Goal: Browse casually

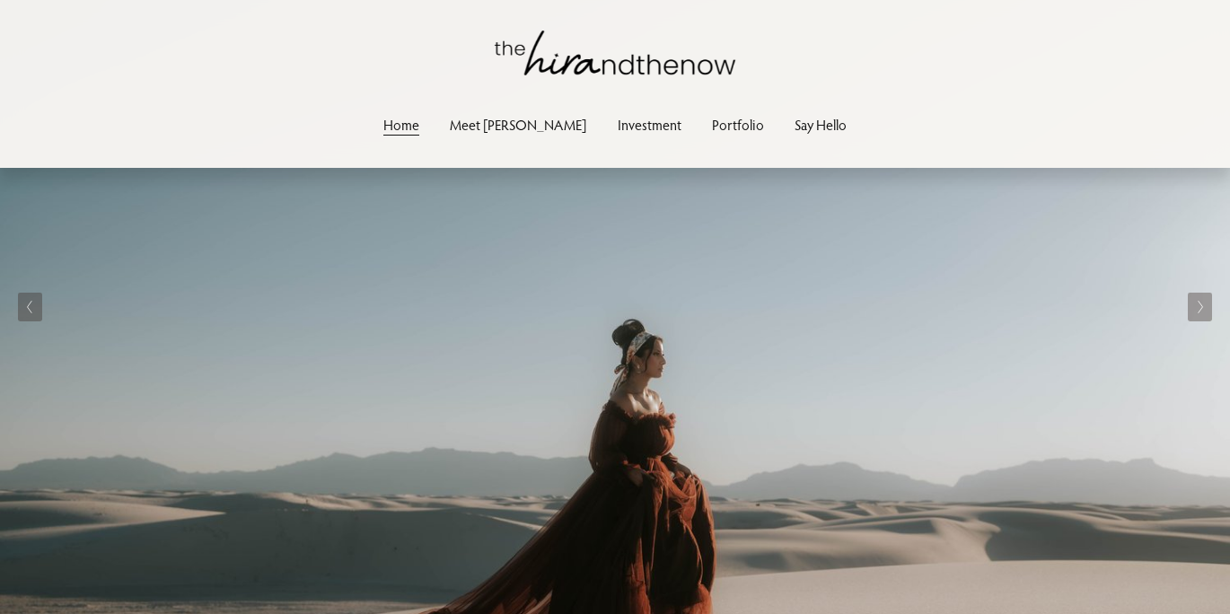
click at [621, 141] on div "Skip to Content Home Meet [PERSON_NAME] Investment" at bounding box center [615, 84] width 1230 height 168
click at [619, 126] on link "Investment" at bounding box center [650, 124] width 64 height 24
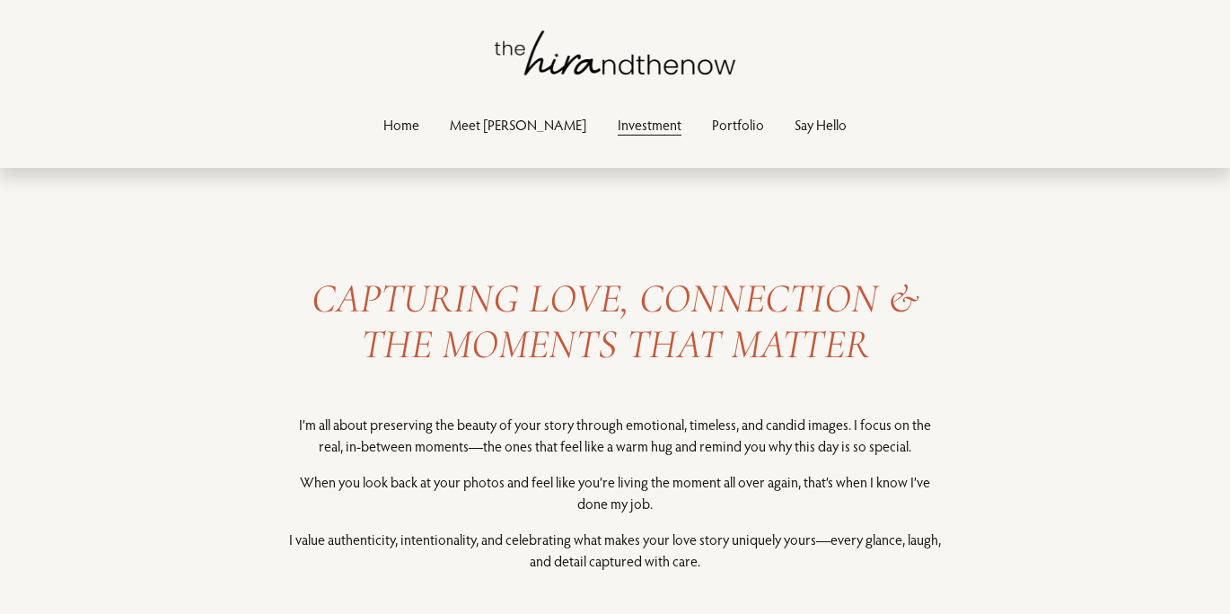
click at [712, 132] on link "Portfolio" at bounding box center [738, 124] width 52 height 24
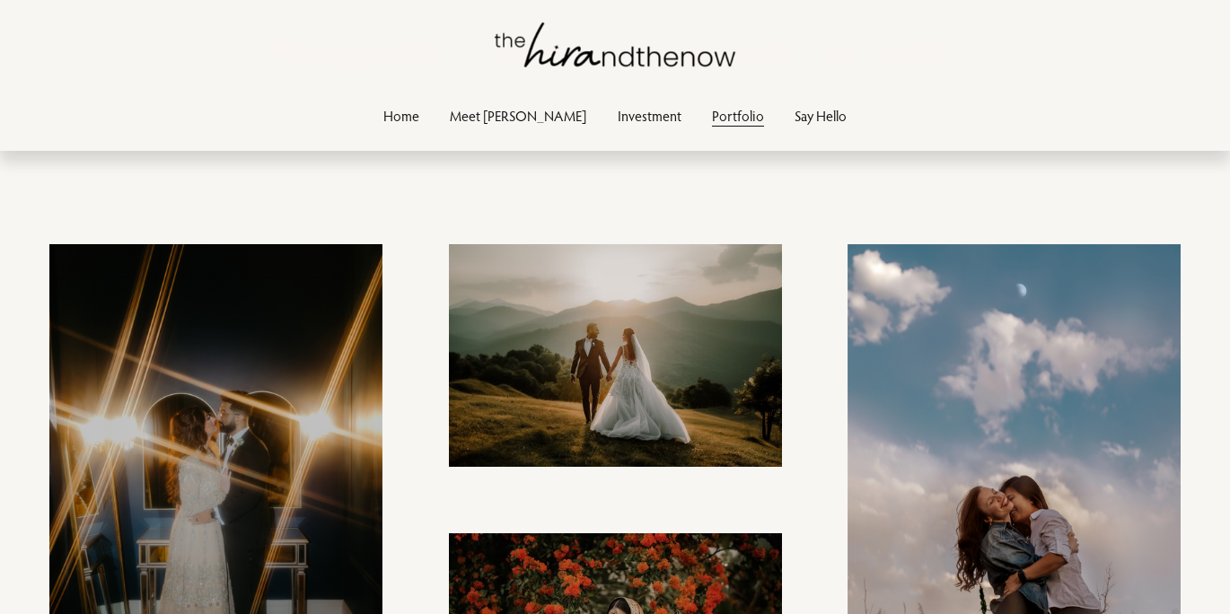
scroll to position [140, 0]
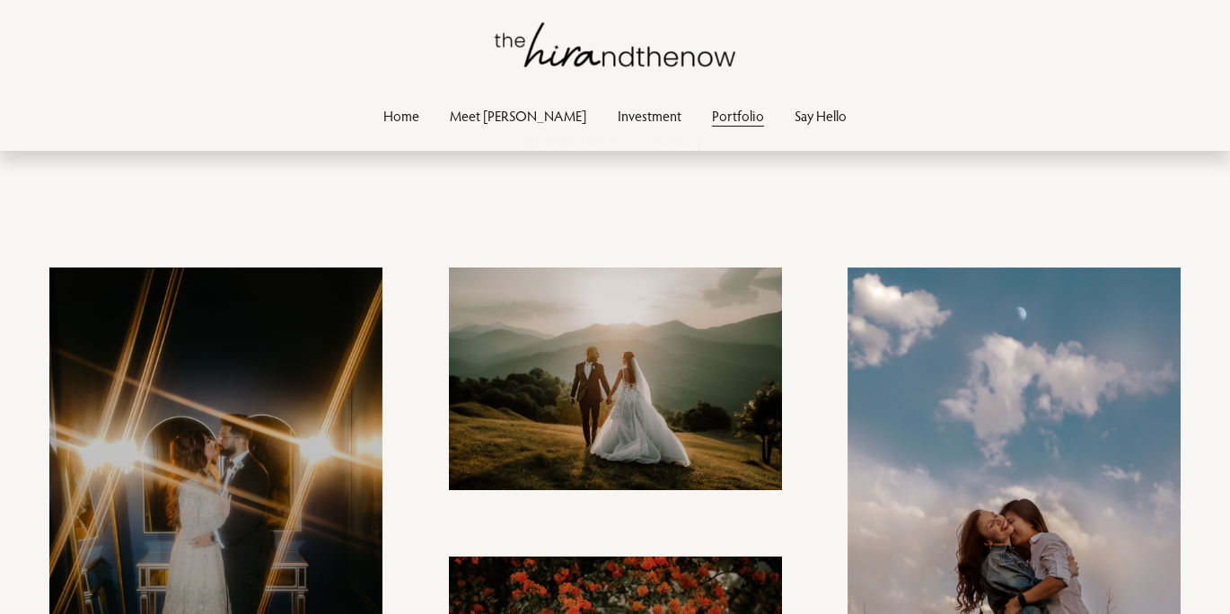
click at [518, 111] on link "Meet [PERSON_NAME]" at bounding box center [518, 116] width 136 height 24
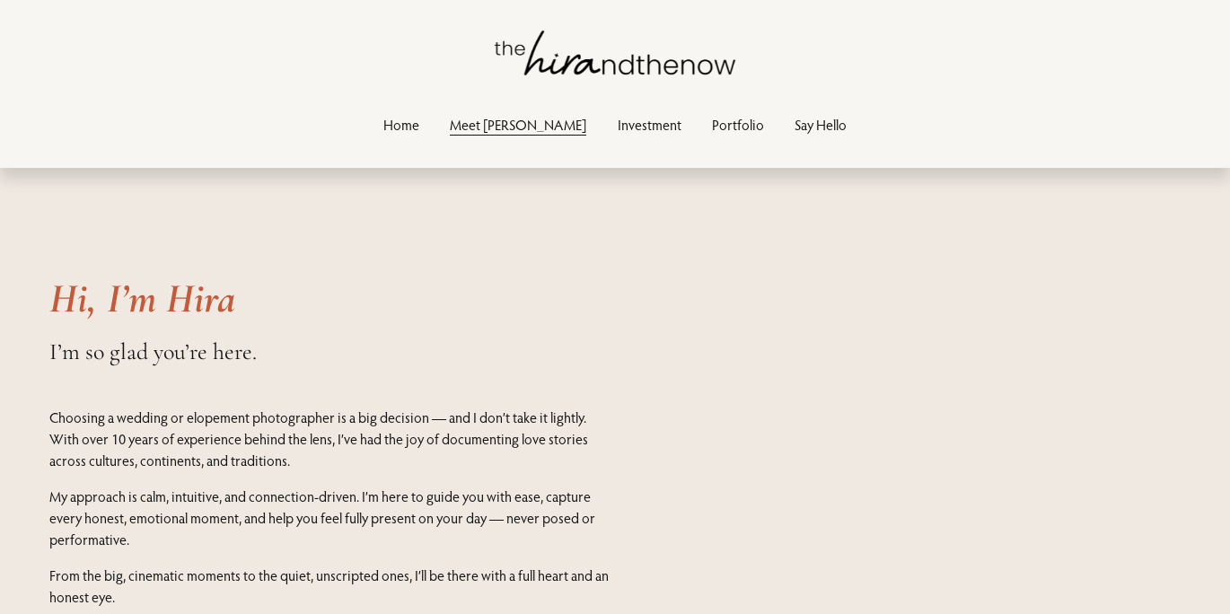
click at [712, 124] on link "Portfolio" at bounding box center [738, 124] width 52 height 24
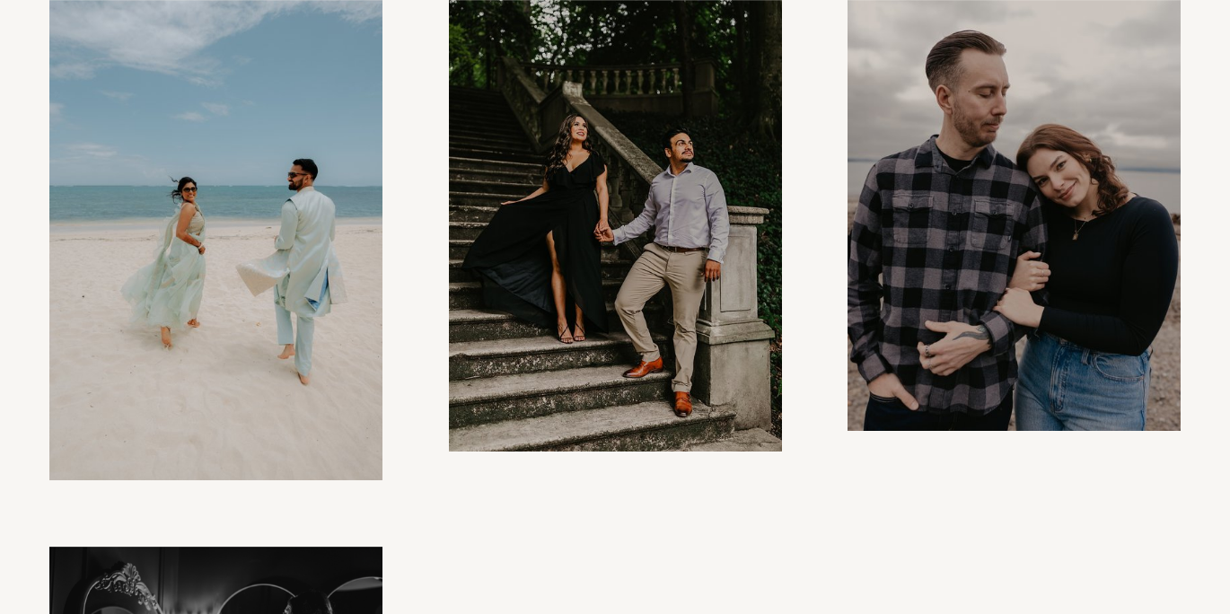
scroll to position [15898, 0]
